Goal: Information Seeking & Learning: Find specific fact

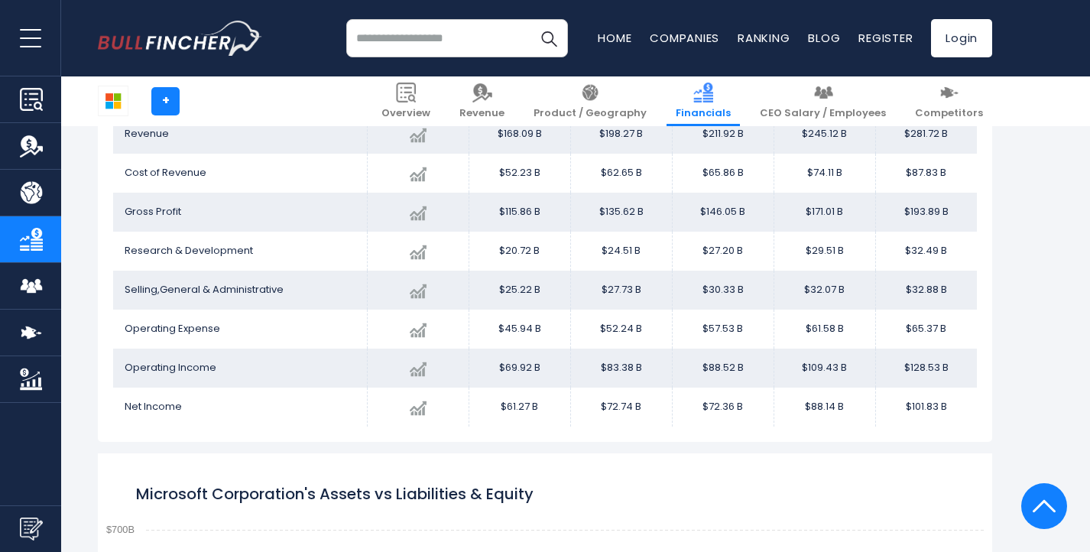
scroll to position [953, 0]
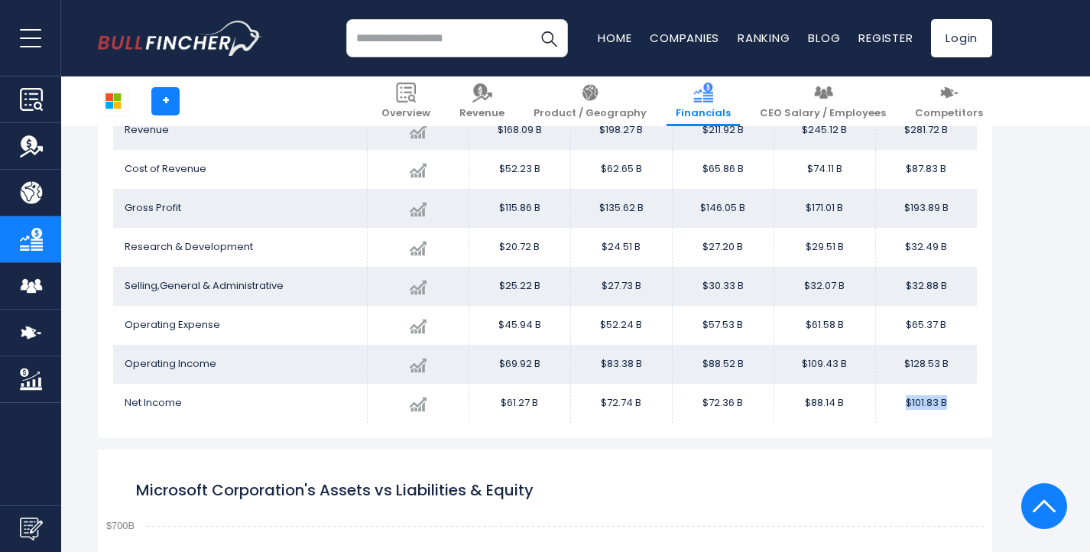
drag, startPoint x: 901, startPoint y: 402, endPoint x: 963, endPoint y: 402, distance: 61.9
click at [963, 402] on td "$101.83 B" at bounding box center [926, 403] width 102 height 39
copy td "$101.83 B"
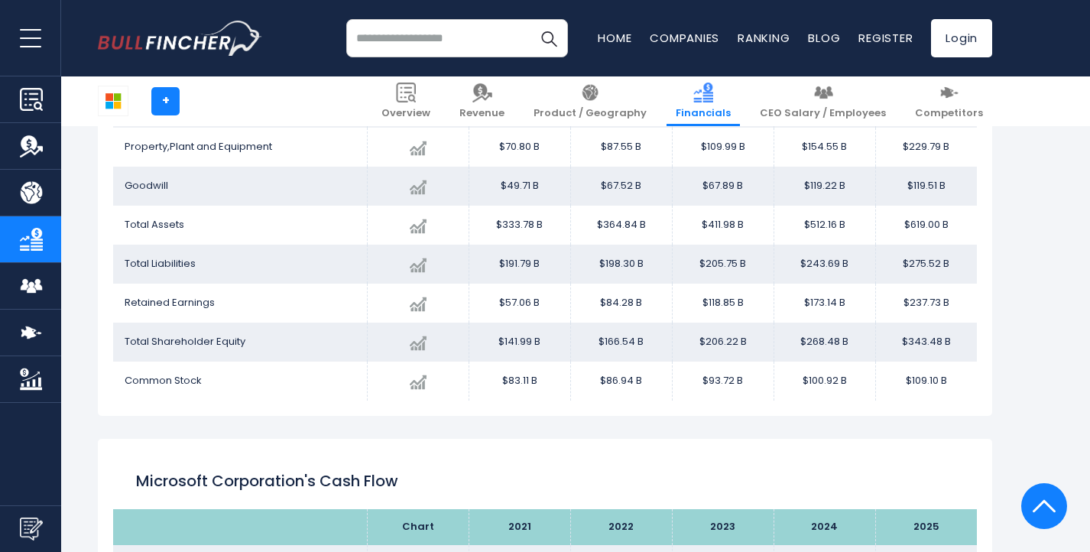
scroll to position [1900, 0]
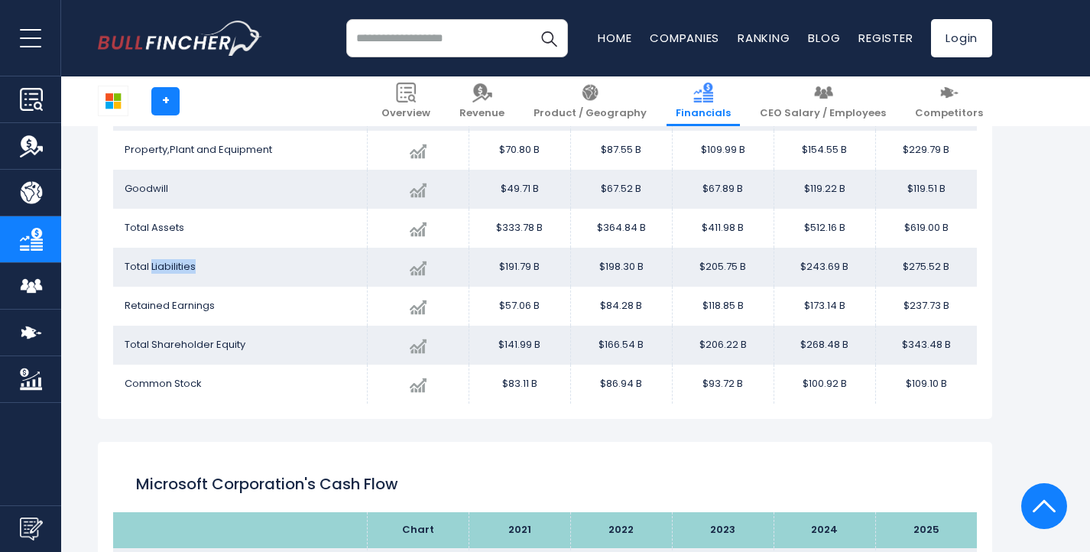
drag, startPoint x: 151, startPoint y: 264, endPoint x: 226, endPoint y: 260, distance: 75.0
click at [226, 260] on td "Total Liabilities" at bounding box center [240, 267] width 254 height 39
copy span "Liabilities"
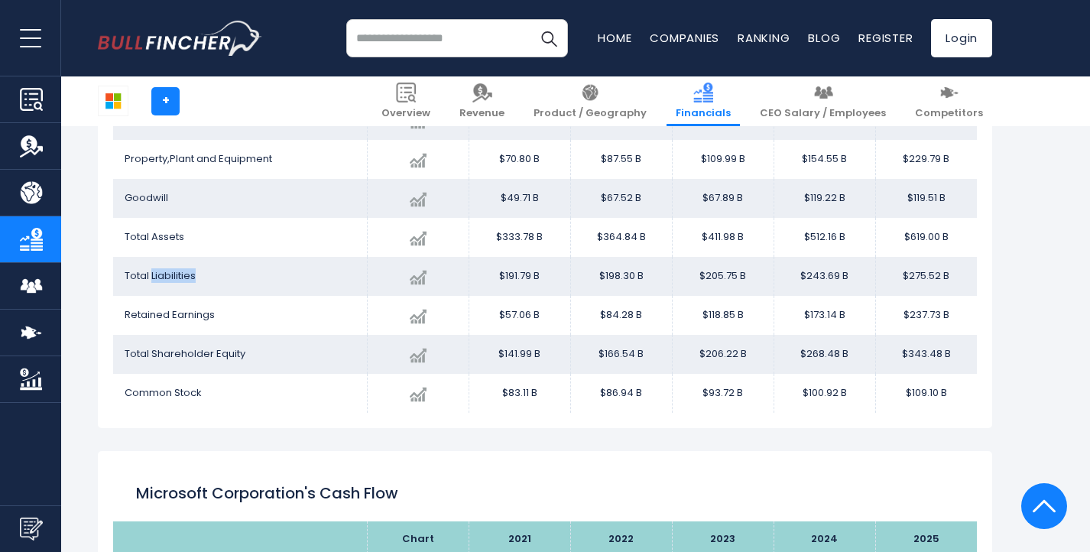
scroll to position [1894, 0]
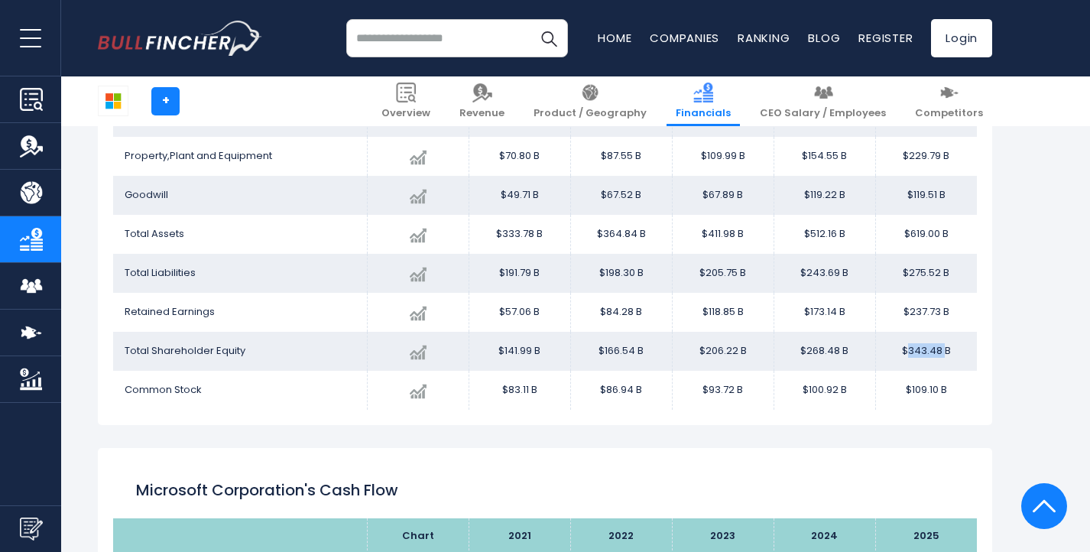
drag, startPoint x: 909, startPoint y: 348, endPoint x: 945, endPoint y: 349, distance: 35.2
click at [945, 349] on td "$343.48 B" at bounding box center [926, 351] width 102 height 39
click at [759, 316] on td "$118.85 B" at bounding box center [723, 312] width 102 height 39
drag, startPoint x: 900, startPoint y: 350, endPoint x: 954, endPoint y: 351, distance: 53.5
click at [954, 351] on td "$343.48 B" at bounding box center [926, 351] width 102 height 39
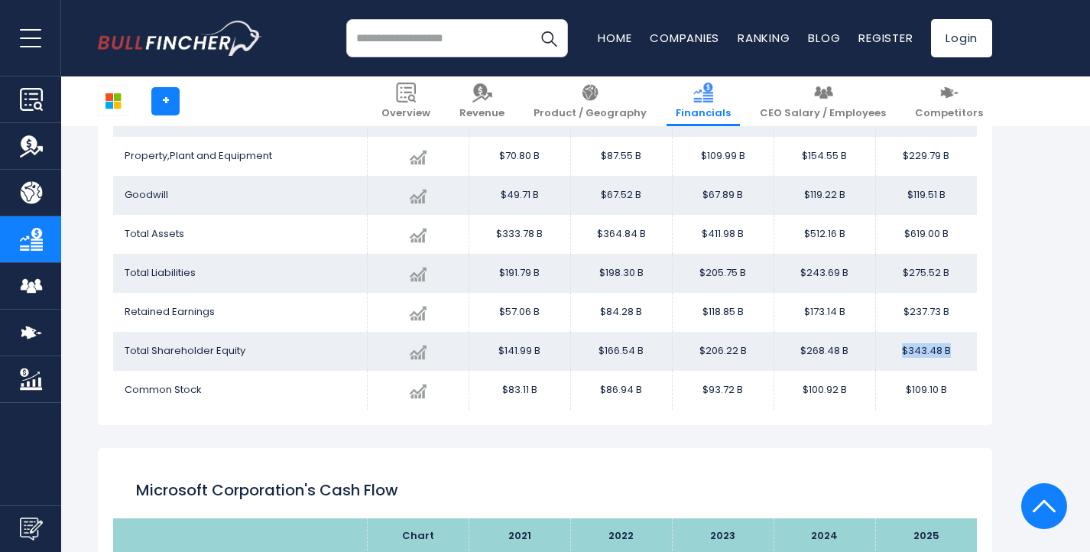
copy td "$343.48 B"
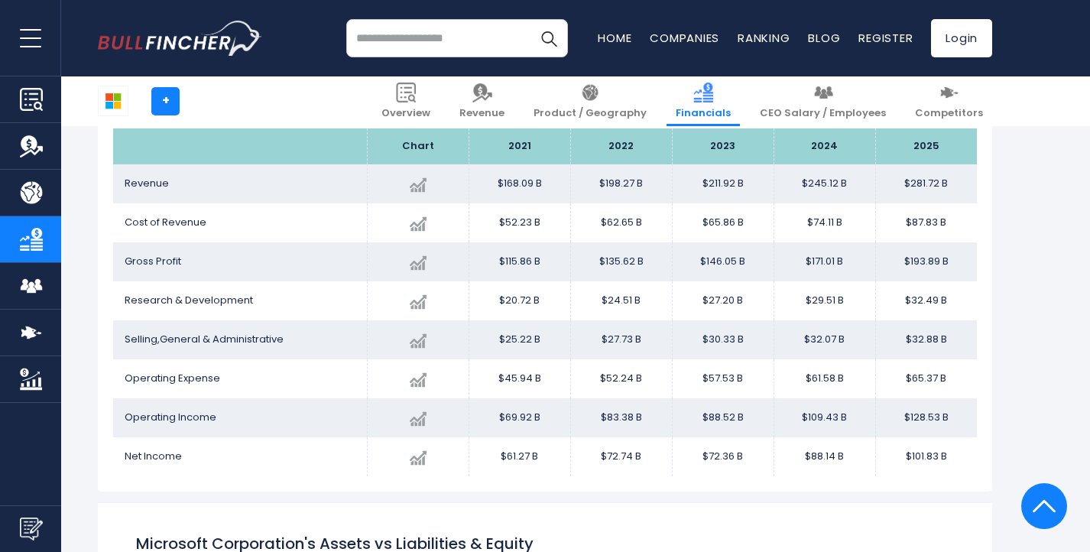
scroll to position [858, 0]
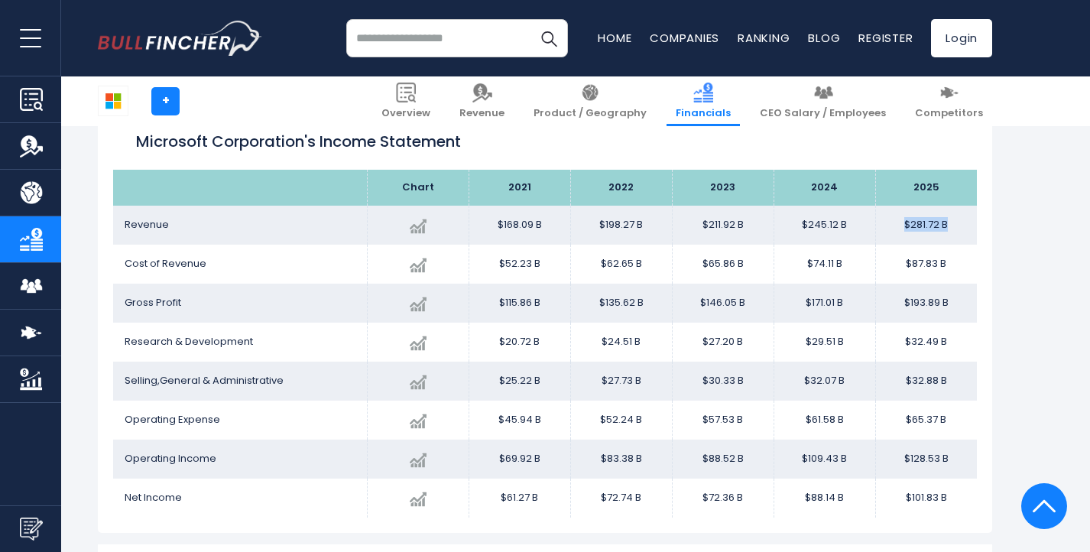
drag, startPoint x: 902, startPoint y: 224, endPoint x: 948, endPoint y: 225, distance: 45.9
click at [948, 225] on td "$281.72 B" at bounding box center [926, 225] width 102 height 39
copy td "$281.72 B"
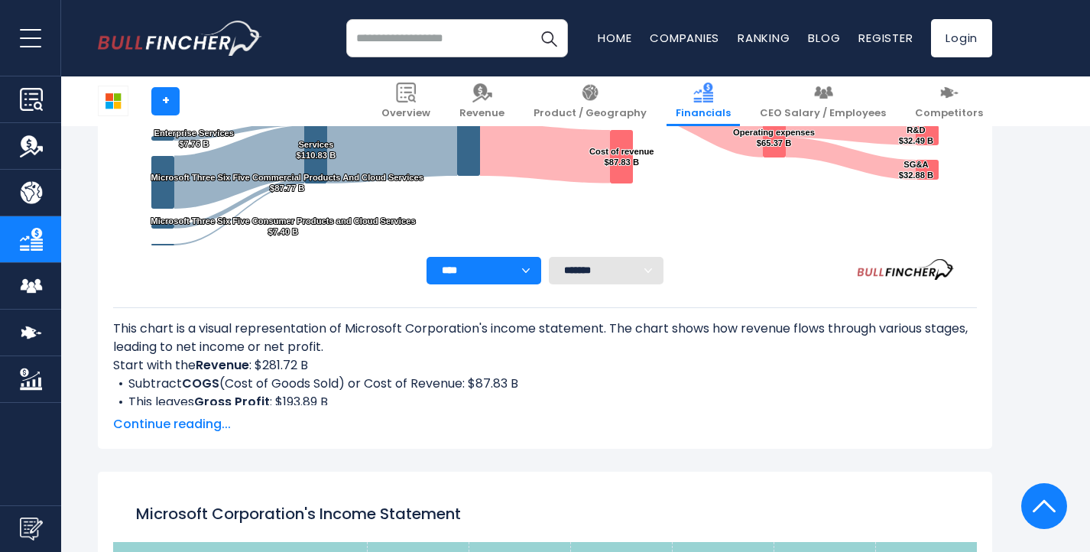
scroll to position [491, 0]
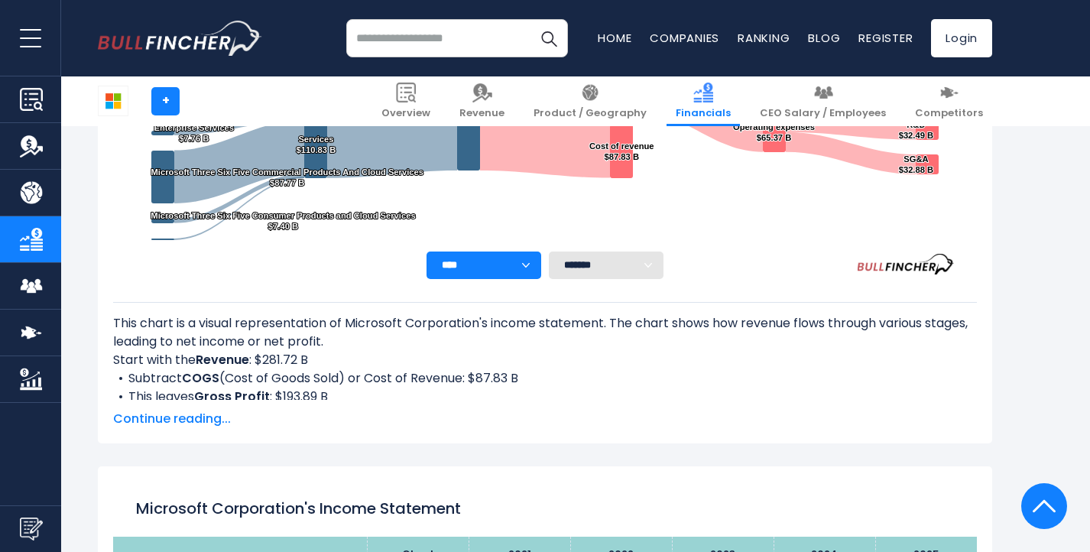
click at [705, 125] on icon "Microsoft Corporation's Income Statement Analysis: Revenue to Profit Breakdown" at bounding box center [698, 111] width 130 height 82
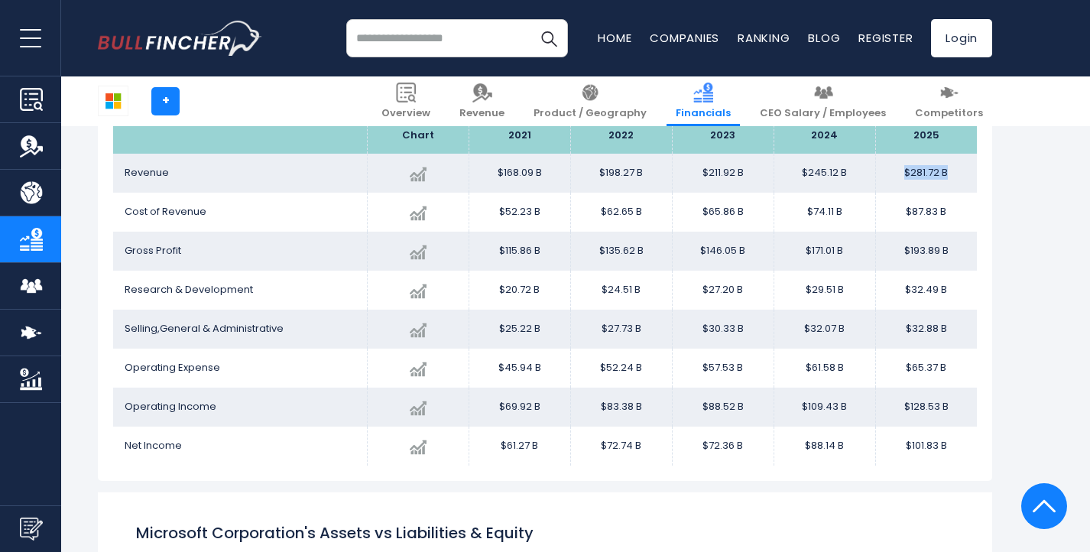
scroll to position [925, 0]
